Goal: Task Accomplishment & Management: Manage account settings

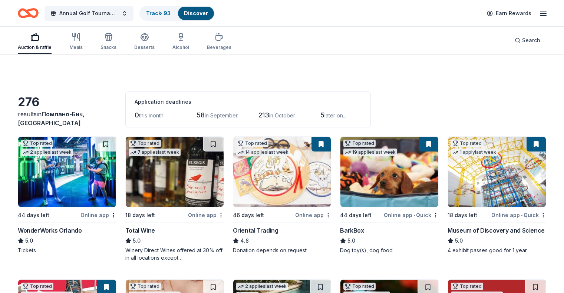
scroll to position [1593, 0]
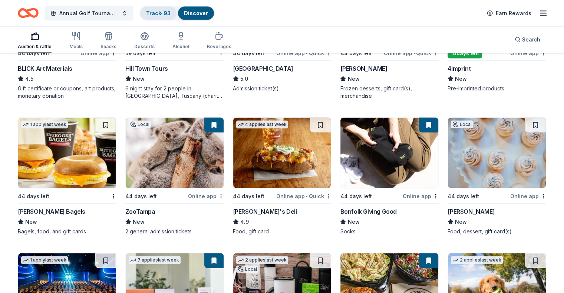
click at [176, 9] on div "Track · 93" at bounding box center [158, 13] width 36 height 13
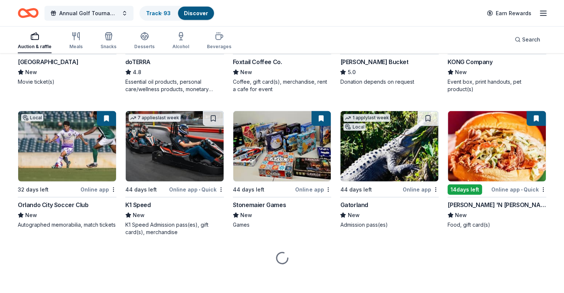
scroll to position [1878, 0]
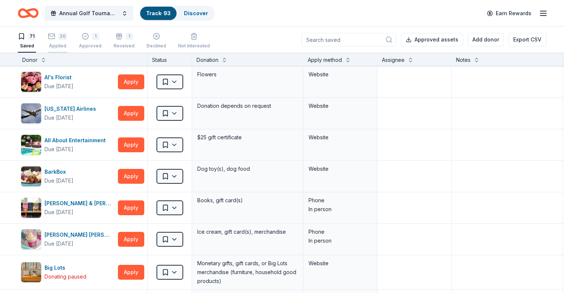
click at [55, 38] on rect "button" at bounding box center [52, 36] width 6 height 5
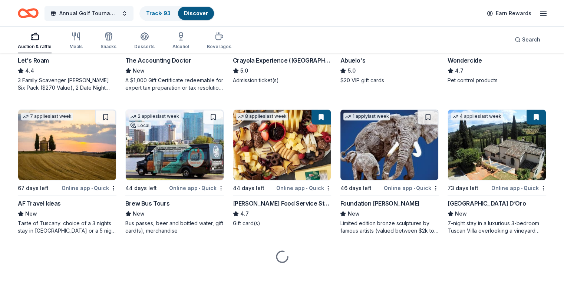
scroll to position [382, 0]
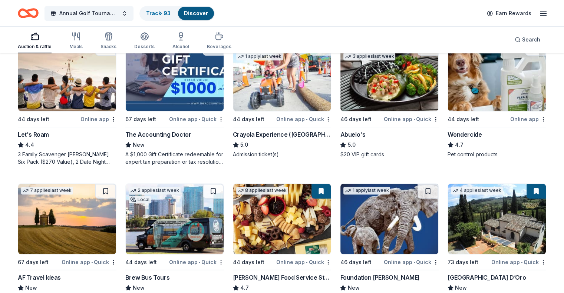
click at [493, 219] on img at bounding box center [497, 219] width 98 height 70
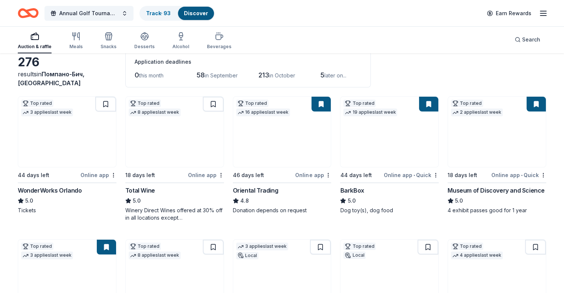
scroll to position [0, 0]
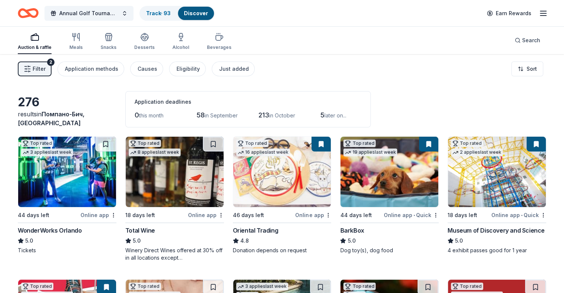
click at [540, 15] on div "Annual Golf Tournament Track · 93 Discover Earn Rewards" at bounding box center [282, 13] width 564 height 26
click at [539, 13] on icon "button" at bounding box center [543, 13] width 9 height 9
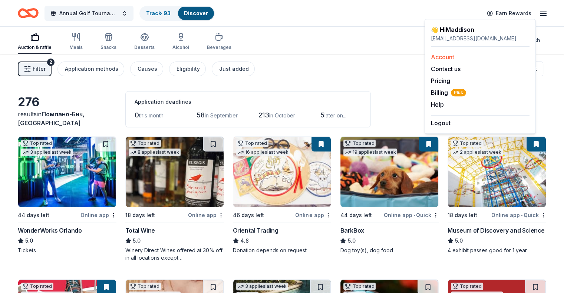
click at [442, 53] on div "Account" at bounding box center [480, 57] width 99 height 9
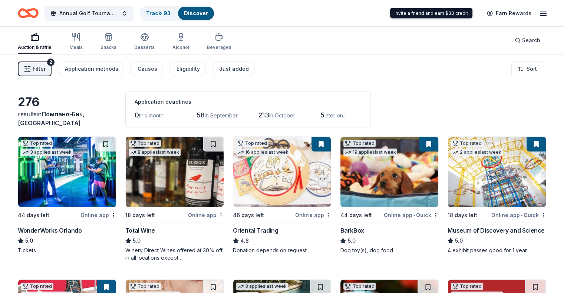
click at [520, 5] on div "Earn Rewards" at bounding box center [514, 12] width 65 height 17
click at [541, 14] on div "Annual Golf Tournament Track · 93 Discover Earn Rewards" at bounding box center [282, 13] width 564 height 26
click at [540, 16] on line "button" at bounding box center [543, 16] width 6 height 0
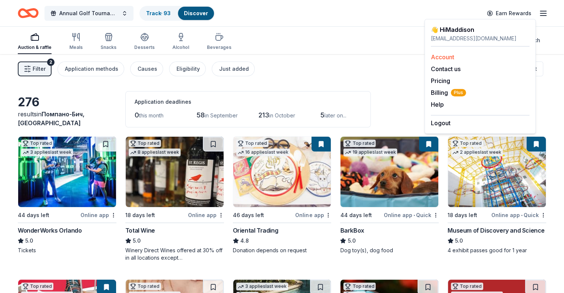
click at [436, 57] on link "Account" at bounding box center [442, 56] width 23 height 7
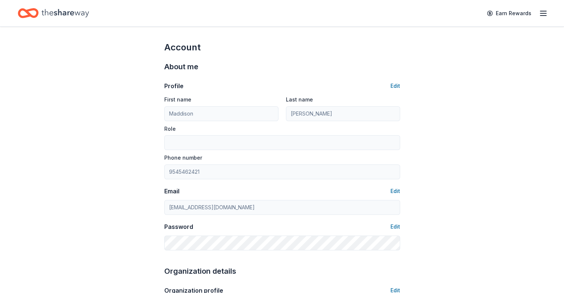
click at [539, 14] on icon "button" at bounding box center [543, 13] width 9 height 9
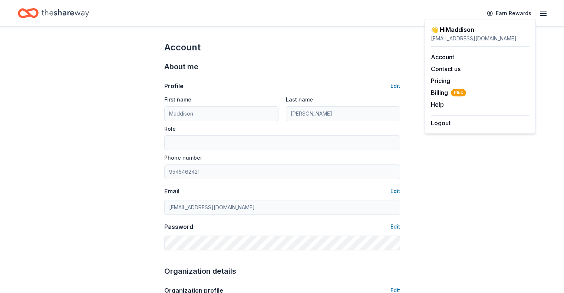
click at [458, 31] on div "👋 Hi Maddison" at bounding box center [480, 29] width 99 height 9
click at [79, 15] on icon "Home" at bounding box center [65, 13] width 47 height 15
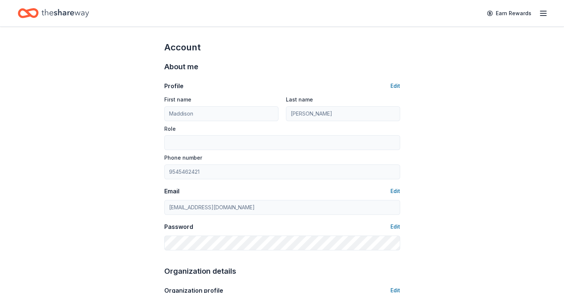
click at [79, 14] on icon "Home" at bounding box center [65, 13] width 47 height 8
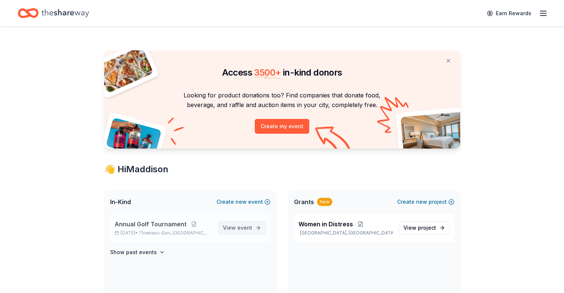
click at [239, 228] on span "event" at bounding box center [244, 228] width 15 height 6
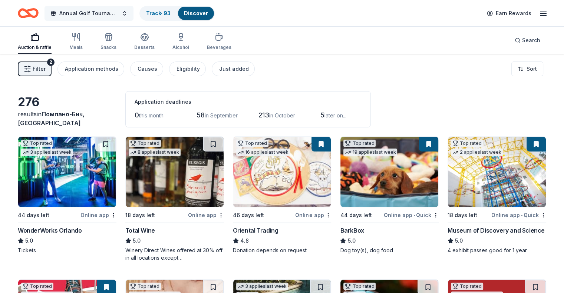
click at [132, 13] on button "Annual Golf Tournament" at bounding box center [88, 13] width 89 height 15
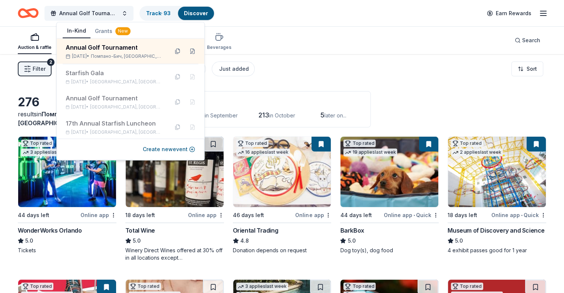
click at [317, 47] on div "Auction & raffle Meals Snacks Desserts Alcohol Beverages Search" at bounding box center [282, 40] width 528 height 27
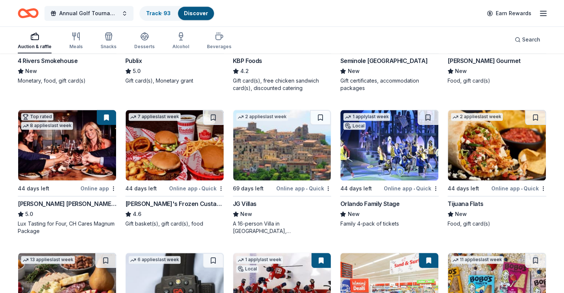
scroll to position [779, 0]
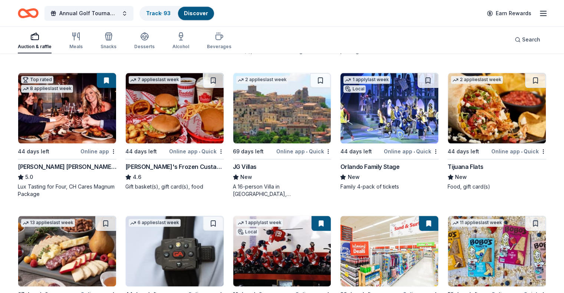
click at [282, 117] on img at bounding box center [282, 108] width 98 height 70
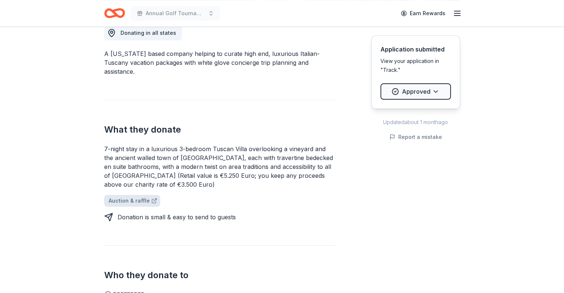
scroll to position [222, 0]
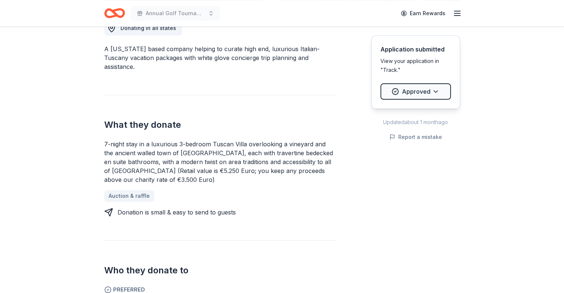
drag, startPoint x: 103, startPoint y: 158, endPoint x: 149, endPoint y: 170, distance: 47.8
drag, startPoint x: 146, startPoint y: 169, endPoint x: 100, endPoint y: 158, distance: 46.9
click at [126, 190] on link "Auction & raffle" at bounding box center [132, 196] width 56 height 12
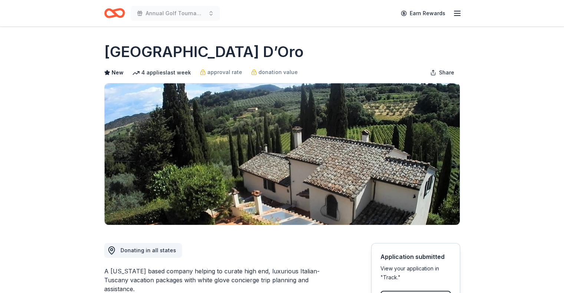
scroll to position [148, 0]
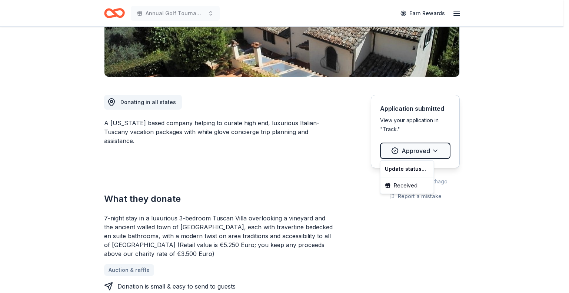
click at [410, 171] on div "Update status..." at bounding box center [407, 168] width 50 height 13
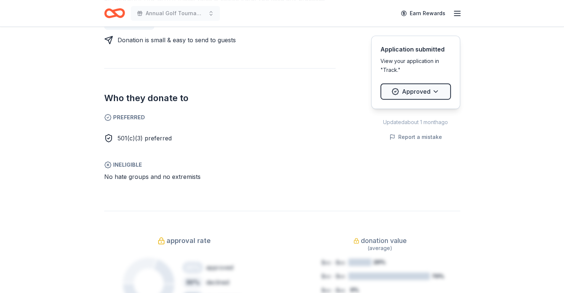
scroll to position [408, 0]
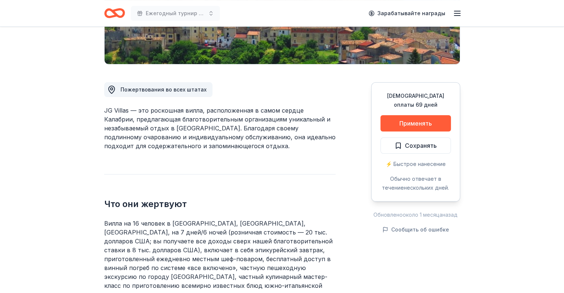
scroll to position [259, 0]
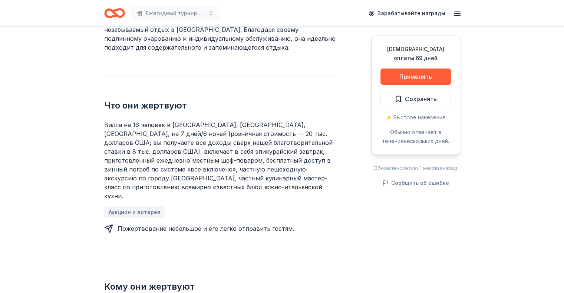
drag, startPoint x: 183, startPoint y: 132, endPoint x: 243, endPoint y: 137, distance: 60.3
click at [208, 135] on font "Вилла на 16 человек в Альтомонте, Калабрия, Италия, на 7 дней/6 ночей (рознична…" at bounding box center [218, 160] width 228 height 79
drag, startPoint x: 242, startPoint y: 145, endPoint x: 489, endPoint y: 9, distance: 282.3
click at [228, 142] on font "Вилла на 16 человек в Альтомонте, Калабрия, Италия, на 7 дней/6 ночей (рознична…" at bounding box center [218, 160] width 228 height 79
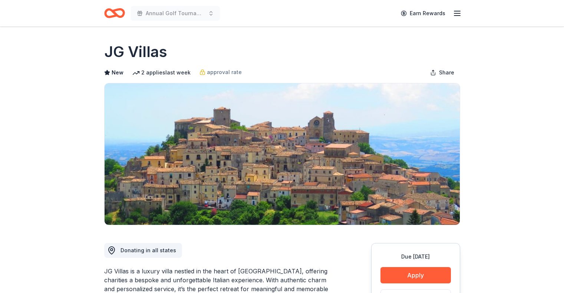
scroll to position [259, 0]
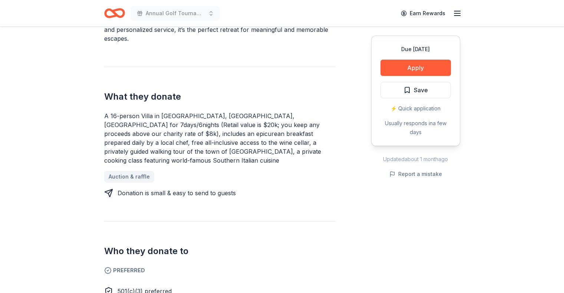
click at [323, 205] on div "Donating in all states JG Villas is a luxury villa nestled in the heart of Cala…" at bounding box center [219, 214] width 231 height 497
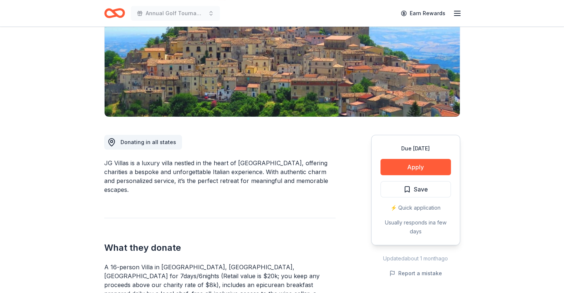
scroll to position [0, 0]
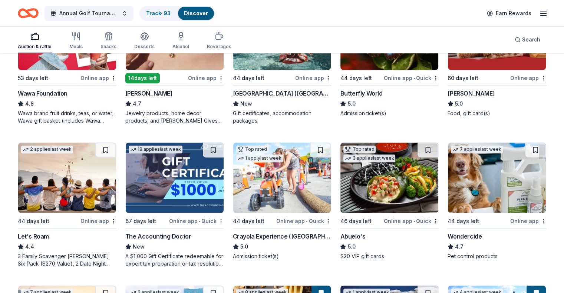
scroll to position [350, 0]
